Goal: Task Accomplishment & Management: Use online tool/utility

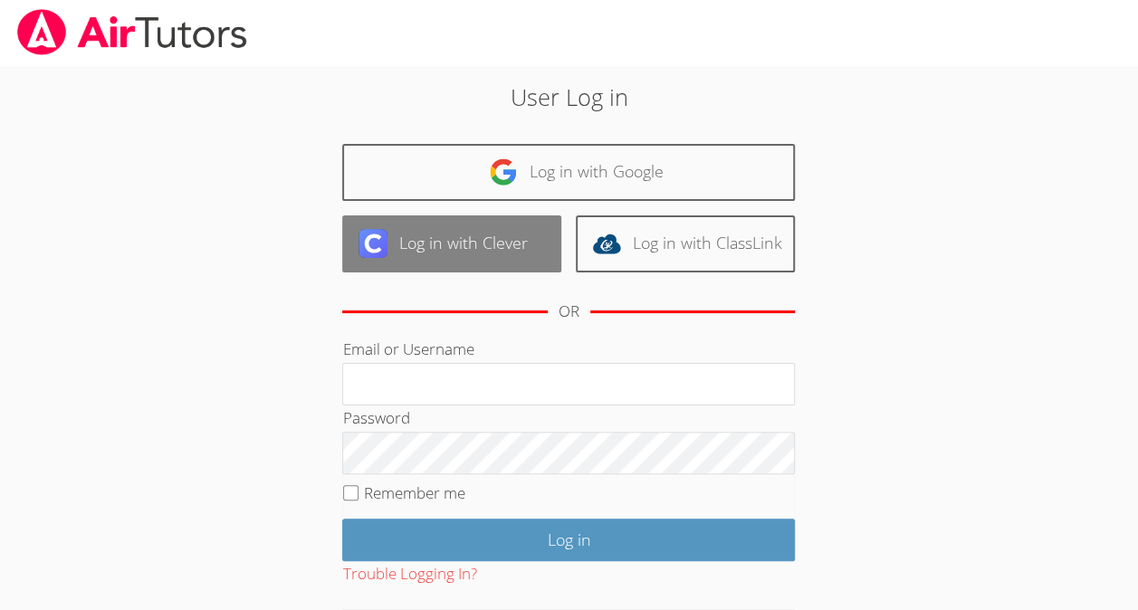
click at [484, 261] on link "Log in with Clever" at bounding box center [451, 244] width 219 height 57
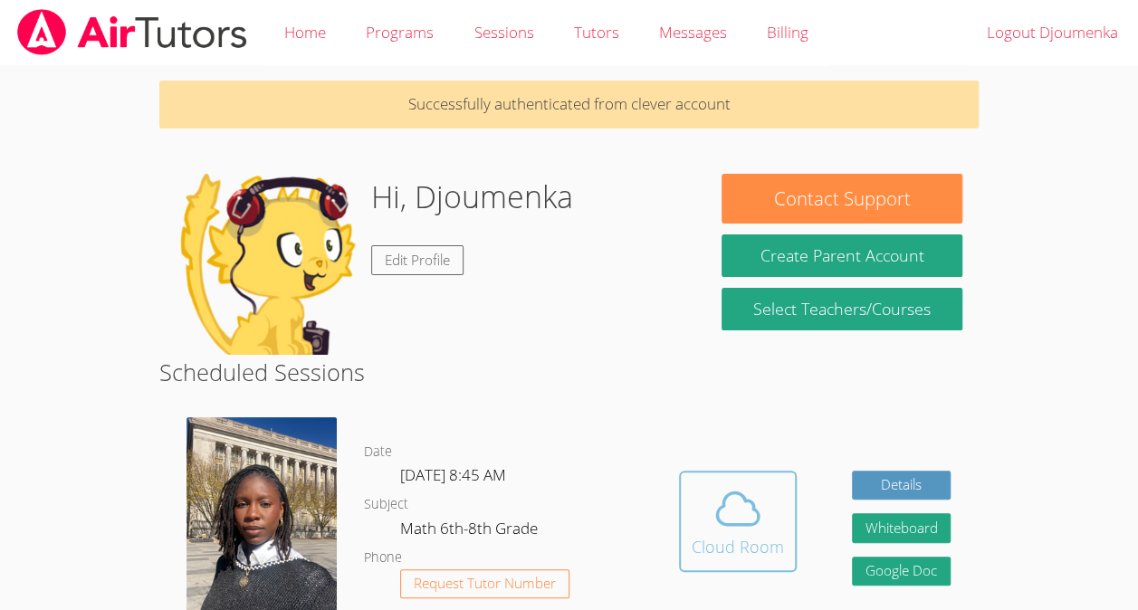
click at [739, 502] on icon at bounding box center [738, 509] width 51 height 51
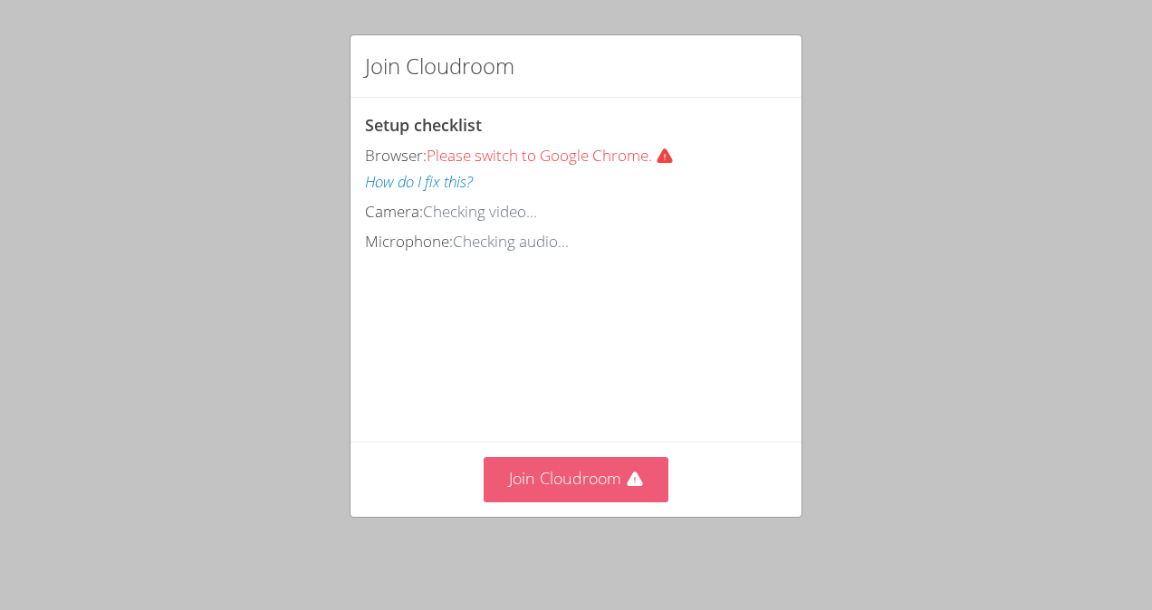
click at [633, 486] on icon at bounding box center [634, 479] width 15 height 14
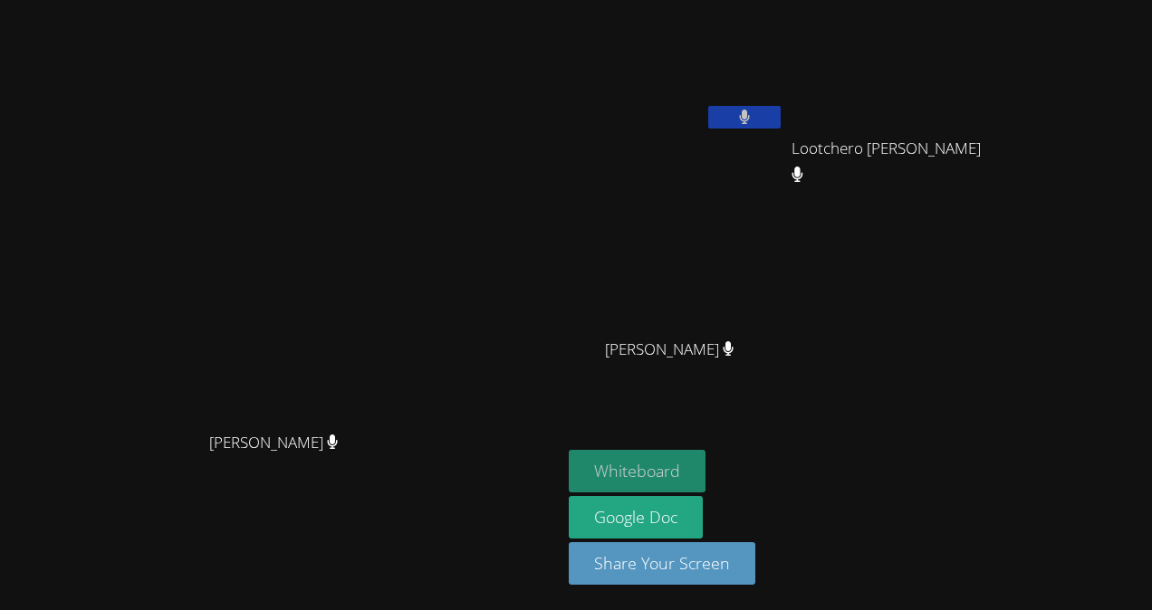
click at [705, 470] on button "Whiteboard" at bounding box center [637, 471] width 137 height 43
click at [705, 468] on button "Whiteboard" at bounding box center [637, 471] width 137 height 43
click at [781, 123] on button at bounding box center [744, 117] width 72 height 23
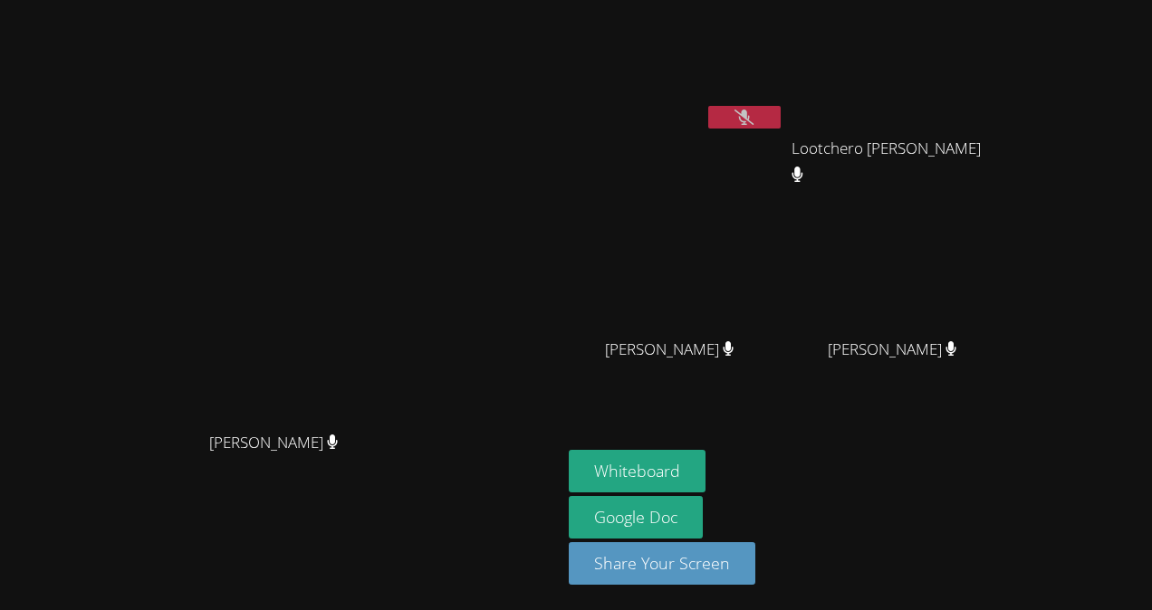
click at [753, 114] on icon at bounding box center [743, 117] width 19 height 15
click at [781, 107] on button at bounding box center [744, 117] width 72 height 23
click at [781, 121] on button at bounding box center [744, 117] width 72 height 23
click at [781, 107] on button at bounding box center [744, 117] width 72 height 23
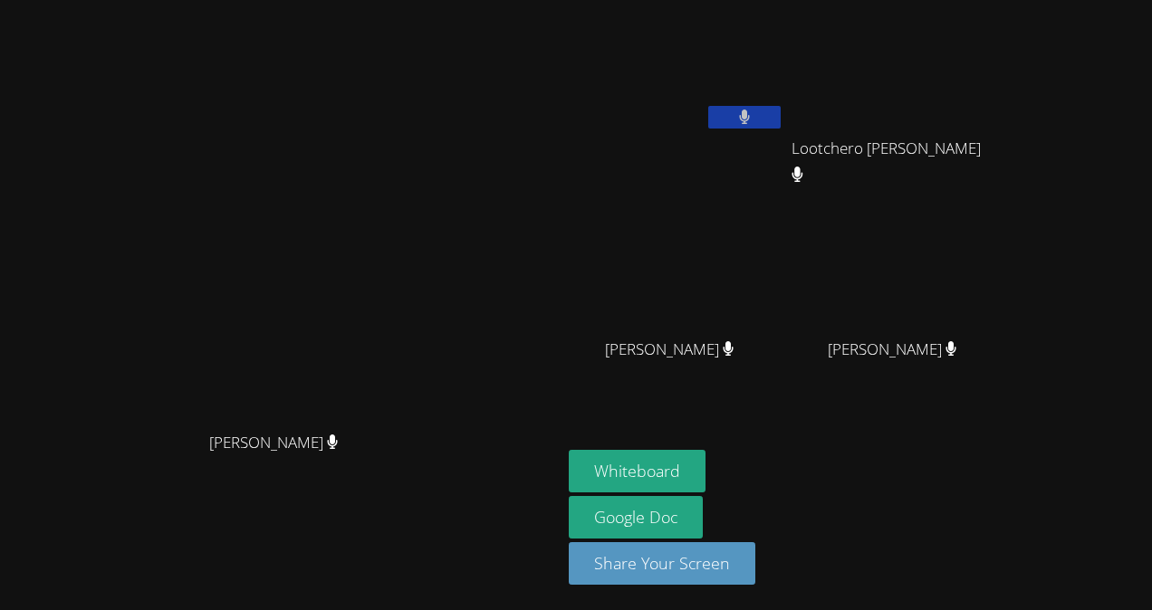
click at [781, 110] on button at bounding box center [744, 117] width 72 height 23
click at [781, 109] on button at bounding box center [744, 117] width 72 height 23
click at [781, 107] on button at bounding box center [744, 117] width 72 height 23
click at [781, 110] on button at bounding box center [744, 117] width 72 height 23
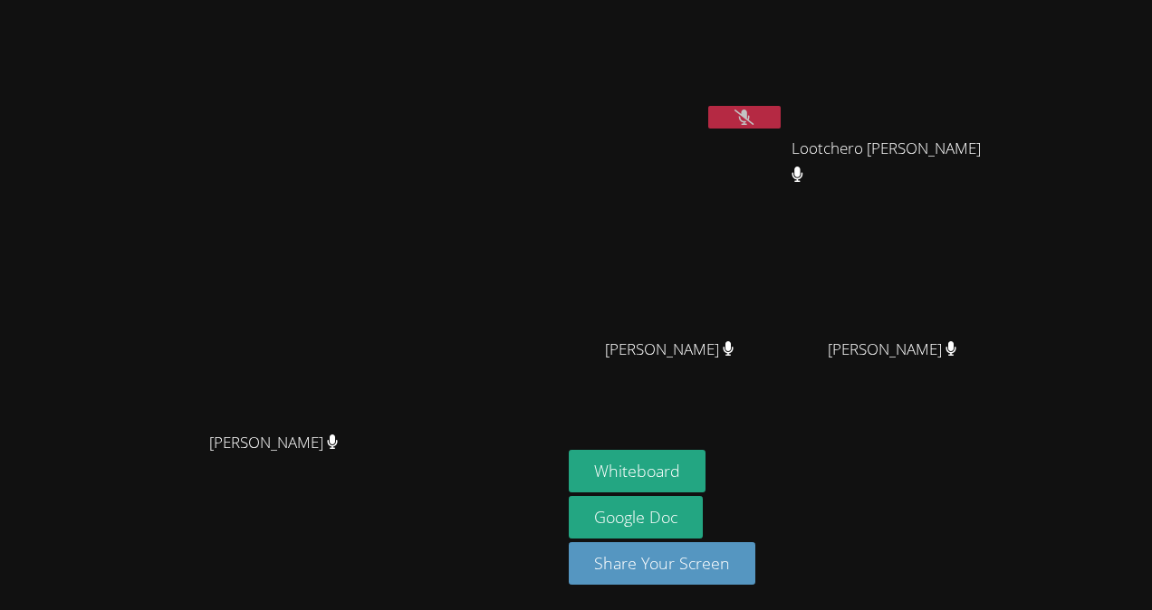
click at [781, 107] on button at bounding box center [744, 117] width 72 height 23
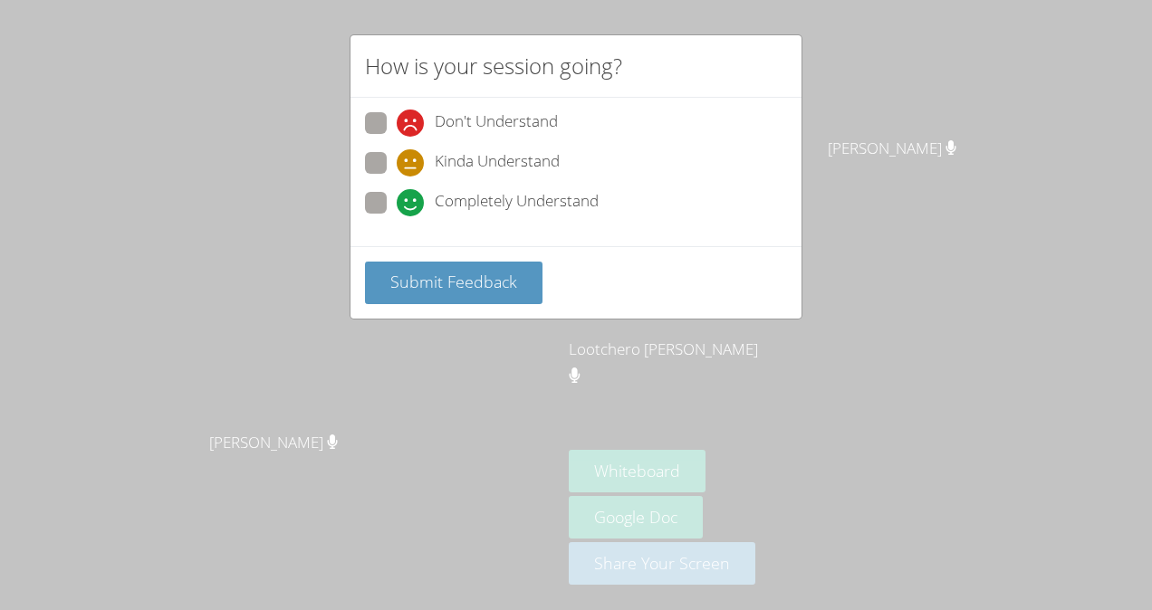
click at [499, 205] on span "Completely Understand" at bounding box center [517, 202] width 164 height 27
click at [412, 205] on input "Completely Understand" at bounding box center [404, 199] width 15 height 15
radio input "true"
click at [510, 146] on div "Don't Understand Kinda Understand Completely Understand" at bounding box center [576, 168] width 422 height 112
click at [489, 156] on span "Kinda Understand" at bounding box center [497, 162] width 125 height 27
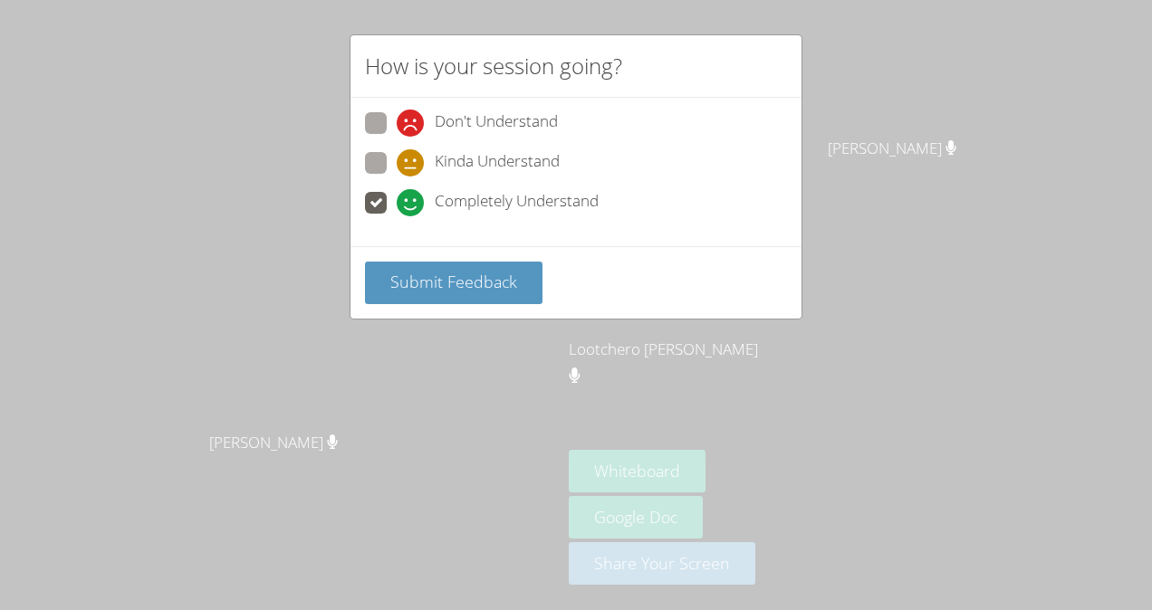
click at [412, 156] on input "Kinda Understand" at bounding box center [404, 159] width 15 height 15
radio input "true"
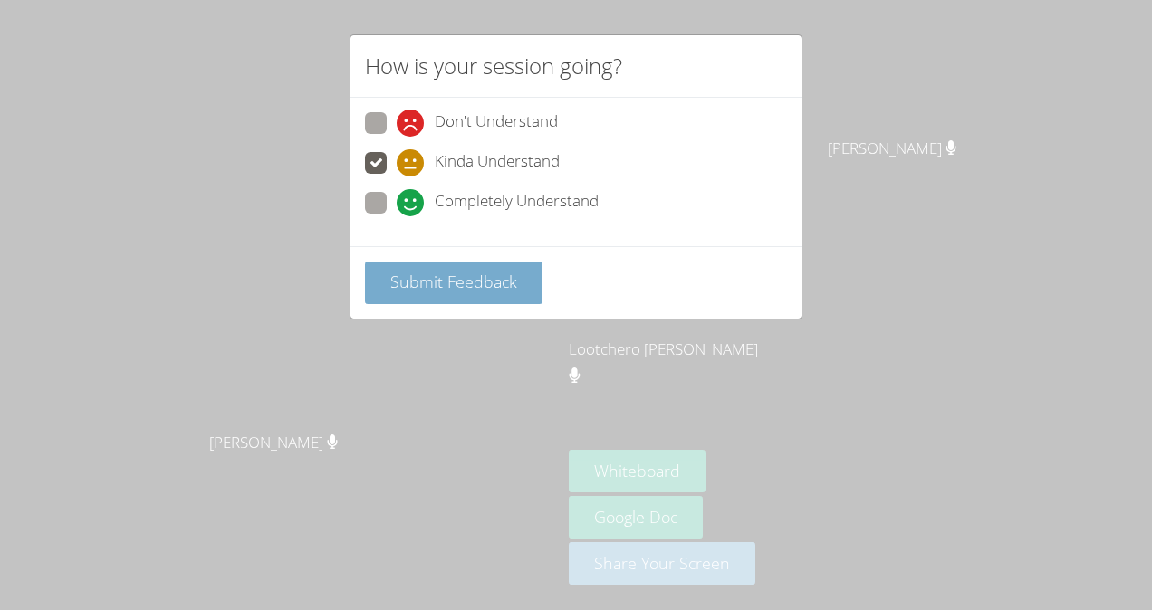
click at [475, 273] on span "Submit Feedback" at bounding box center [453, 282] width 127 height 22
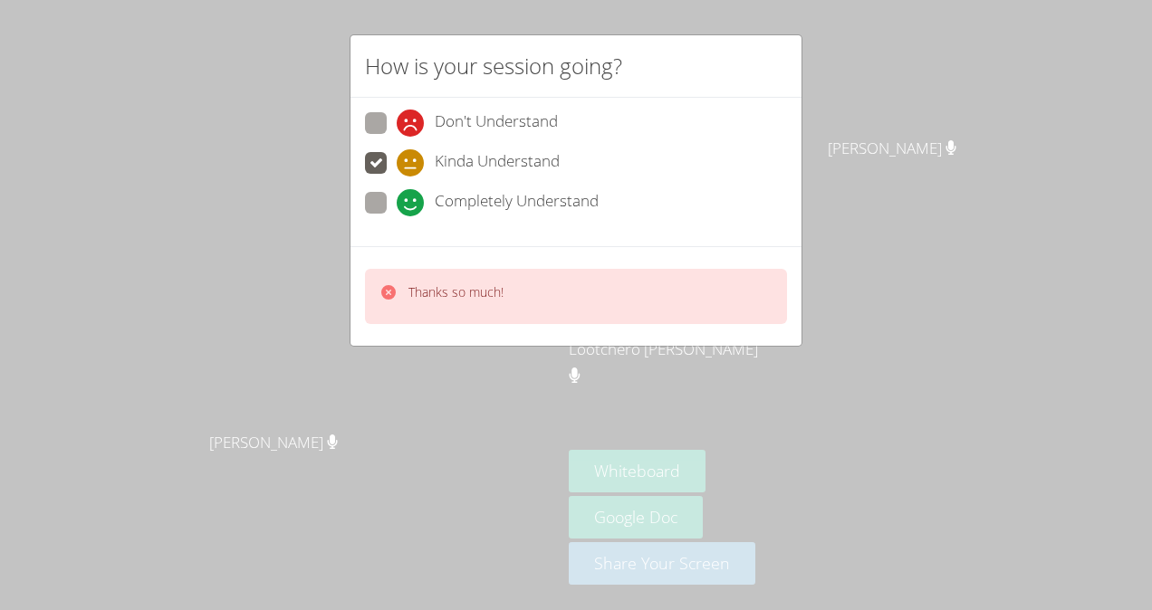
click at [390, 294] on icon at bounding box center [388, 292] width 14 height 14
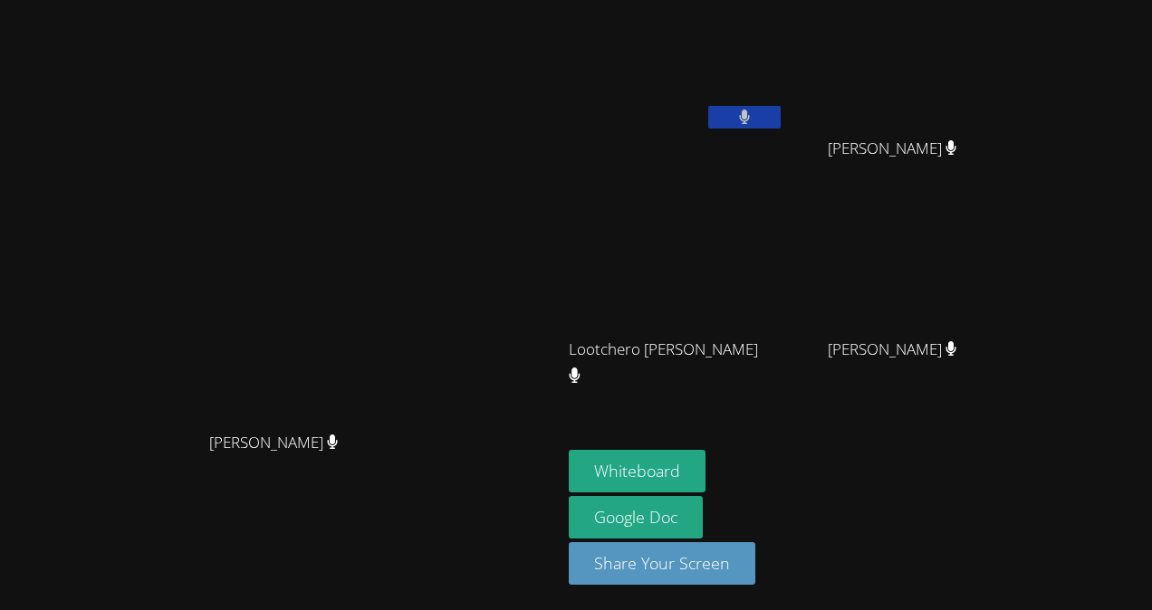
click at [1139, 224] on div "Darine Odigé Darine Odigé Djoumenka Beaussejour Jhonsley Jean Jhonsley Jean Loo…" at bounding box center [576, 305] width 1152 height 610
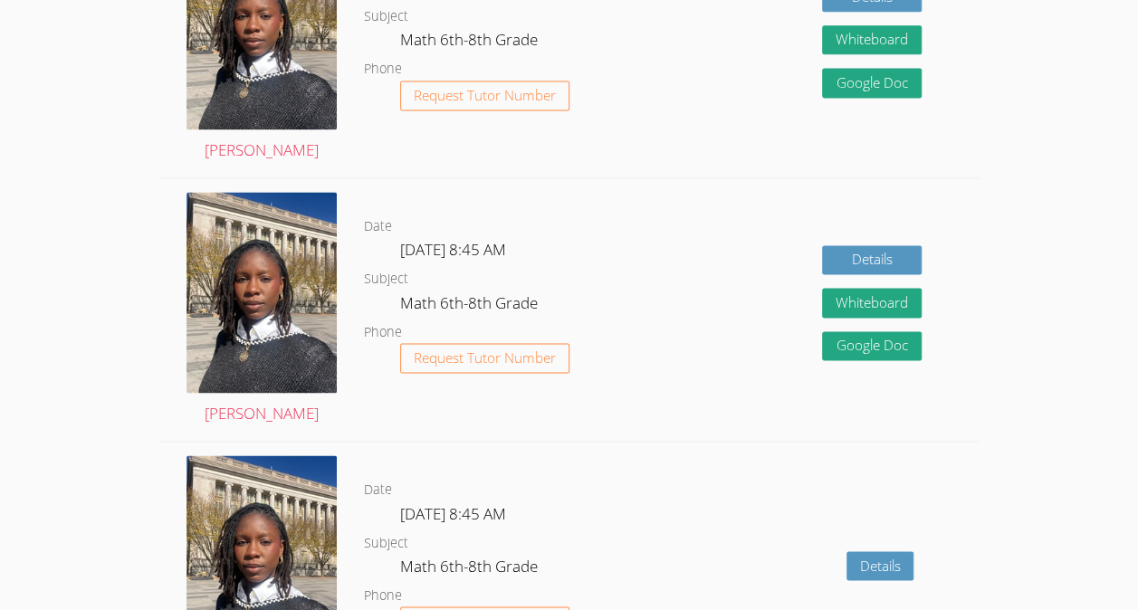
scroll to position [1247, 0]
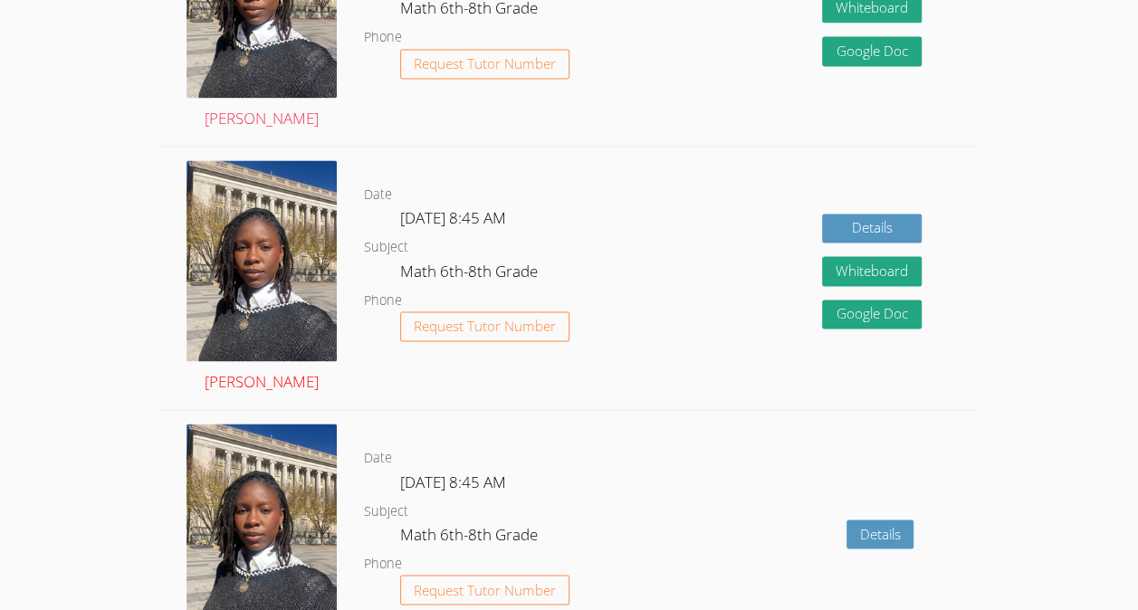
click at [277, 281] on img at bounding box center [262, 260] width 150 height 201
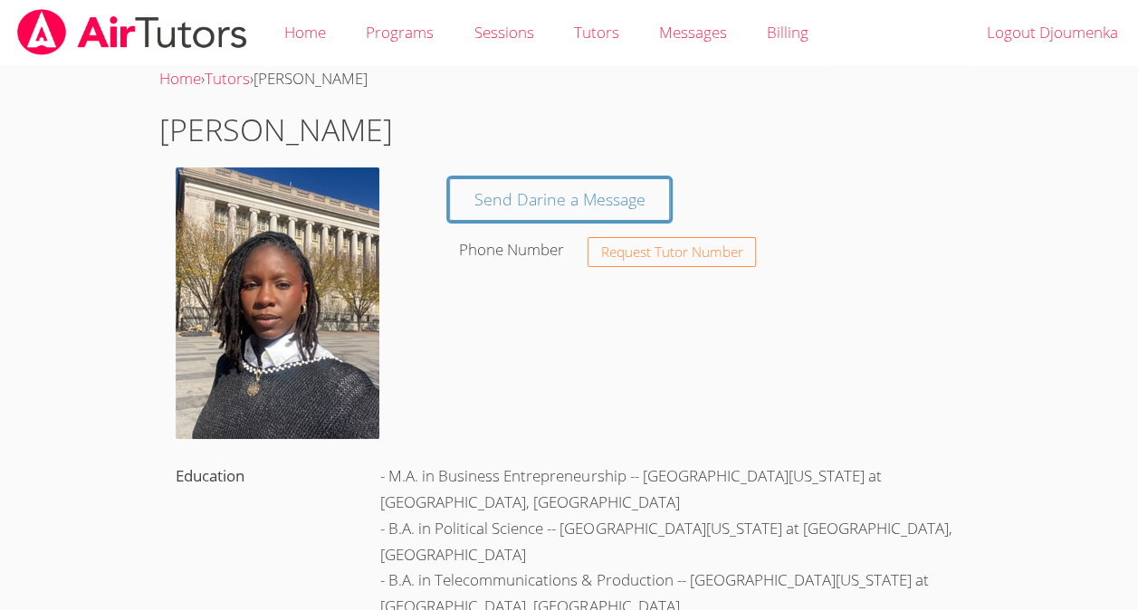
click at [245, 311] on img at bounding box center [278, 304] width 204 height 272
